Goal: Task Accomplishment & Management: Use online tool/utility

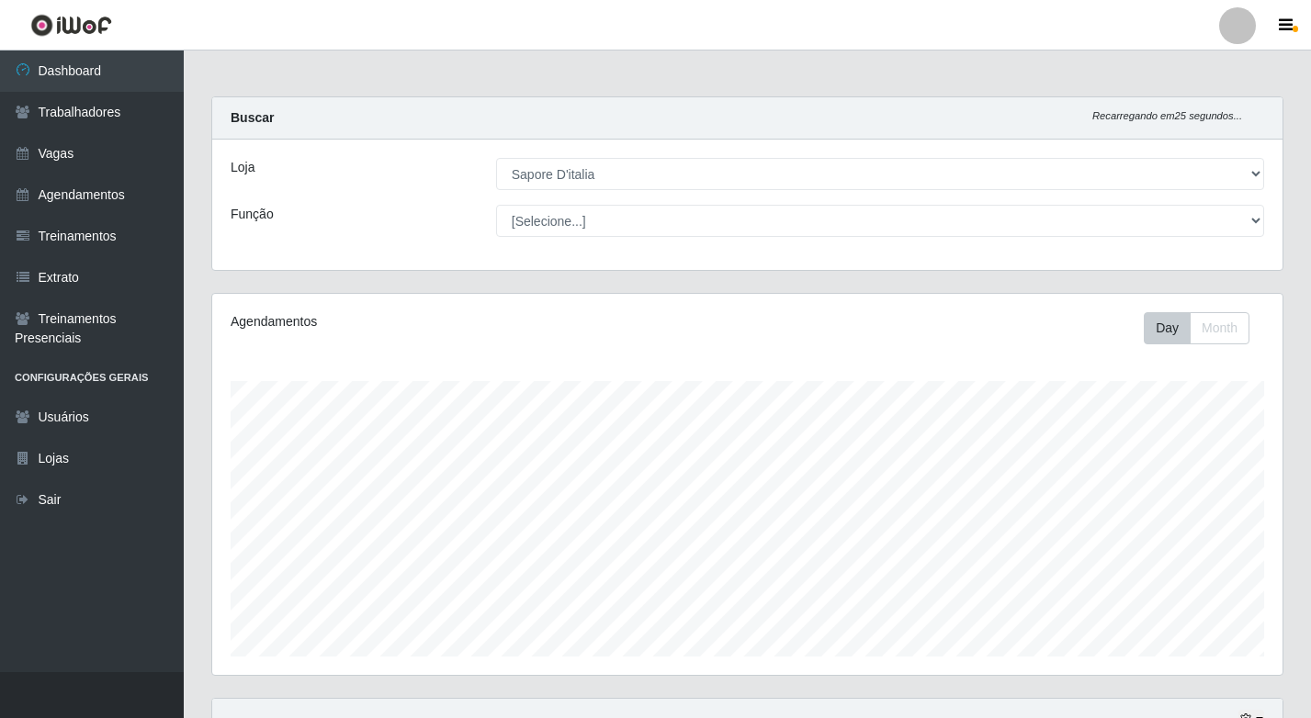
select select "266"
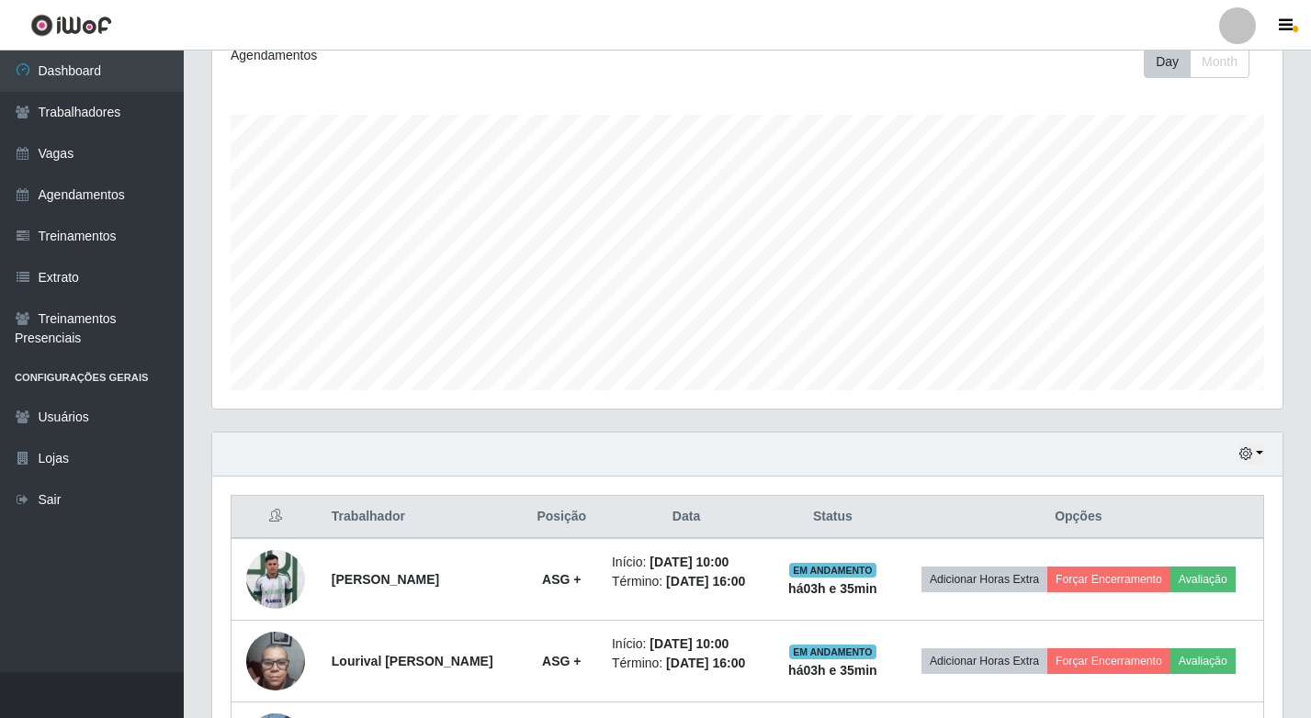
scroll to position [381, 1070]
